Goal: Find contact information: Find contact information

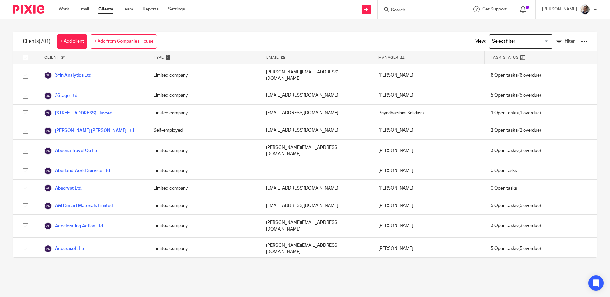
drag, startPoint x: 425, startPoint y: 12, endPoint x: 417, endPoint y: 11, distance: 8.1
click at [424, 12] on input "Search" at bounding box center [419, 11] width 57 height 6
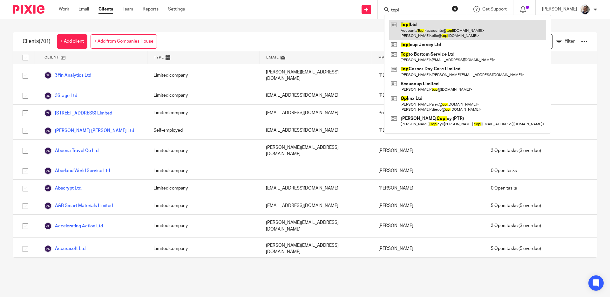
type input "topl"
click at [436, 30] on link at bounding box center [467, 30] width 157 height 20
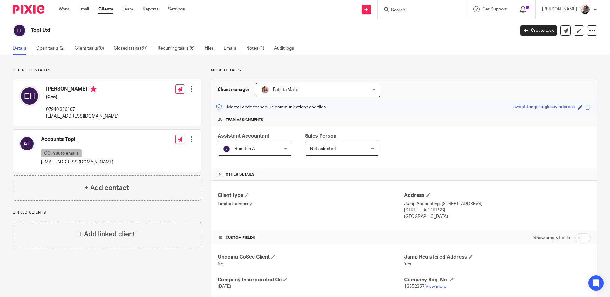
click at [414, 8] on input "Search" at bounding box center [419, 11] width 57 height 6
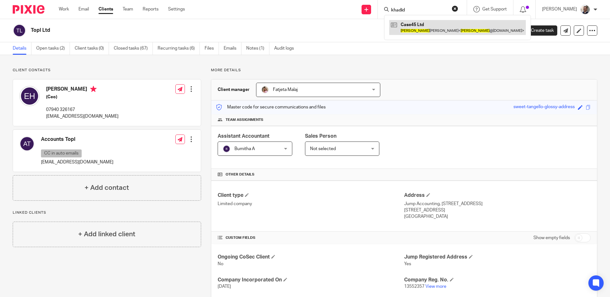
type input "khadid"
click at [428, 24] on link at bounding box center [457, 27] width 137 height 15
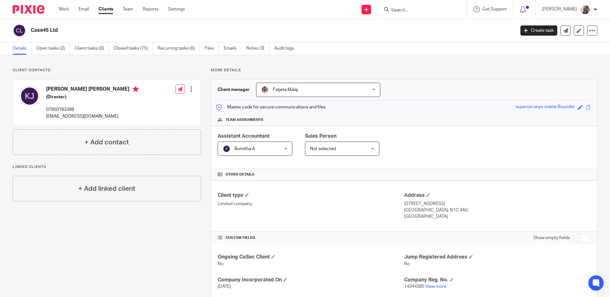
click at [70, 88] on h4 "[PERSON_NAME] [PERSON_NAME]" at bounding box center [92, 90] width 93 height 8
copy h4 "[PERSON_NAME] [PERSON_NAME]"
click at [209, 9] on div "Send new email Create task Add client Get Support Contact Support Help Document…" at bounding box center [402, 9] width 416 height 19
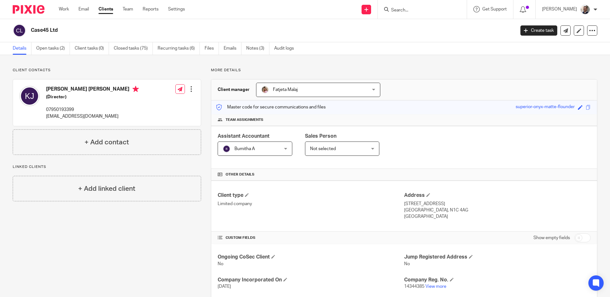
click at [406, 9] on input "Search" at bounding box center [419, 11] width 57 height 6
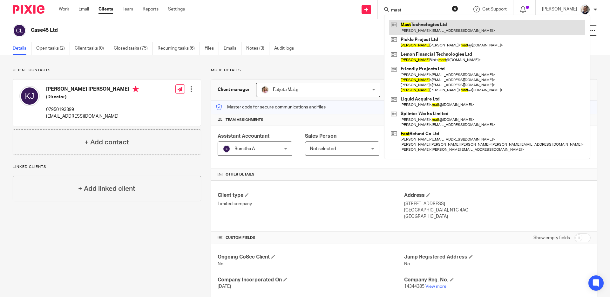
type input "mast"
click at [446, 26] on link at bounding box center [487, 27] width 196 height 15
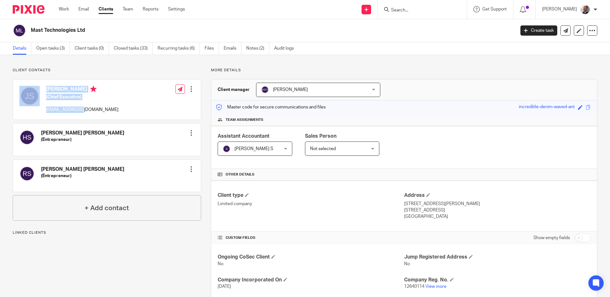
drag, startPoint x: 92, startPoint y: 111, endPoint x: 40, endPoint y: 89, distance: 56.1
click at [41, 89] on div "Joy Abi Saab (Chief Executive) joy@usemast.com Edit contact Create client from …" at bounding box center [107, 99] width 188 height 40
copy div "Joy Abi Saab (Chief Executive) joy@usemast.com"
click at [249, 8] on div "Send new email Create task Add client Get Support Contact Support Help Document…" at bounding box center [402, 9] width 416 height 19
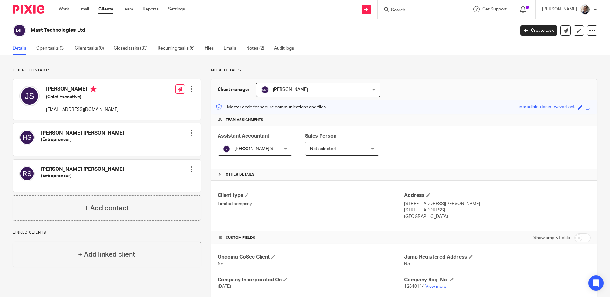
click at [203, 81] on div "More details Client manager Kian Sadoughi-Yarand Kian Sadoughi-Yarand Aashish A…" at bounding box center [399, 252] width 396 height 369
click at [203, 82] on div "More details Client manager Kian Sadoughi-Yarand Kian Sadoughi-Yarand Aashish A…" at bounding box center [399, 252] width 396 height 369
click at [234, 7] on div "Send new email Create task Add client Get Support Contact Support Help Document…" at bounding box center [402, 9] width 416 height 19
click at [253, 8] on div "Send new email Create task Add client Get Support Contact Support Help Document…" at bounding box center [402, 9] width 416 height 19
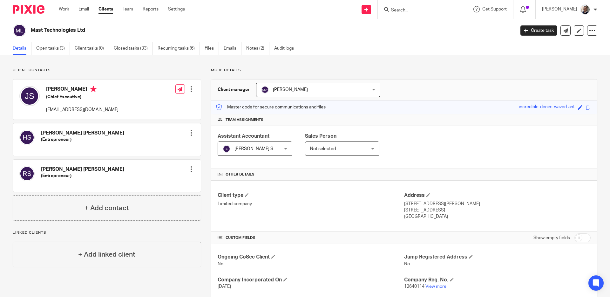
click at [221, 5] on div "Send new email Create task Add client Get Support Contact Support Help Document…" at bounding box center [402, 9] width 416 height 19
click at [280, 10] on div "Send new email Create task Add client Get Support Contact Support Help Document…" at bounding box center [402, 9] width 416 height 19
